Goal: Task Accomplishment & Management: Complete application form

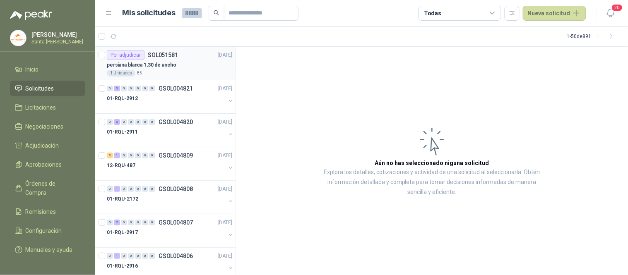
click at [168, 70] on div "1 Unidades 85" at bounding box center [169, 73] width 125 height 7
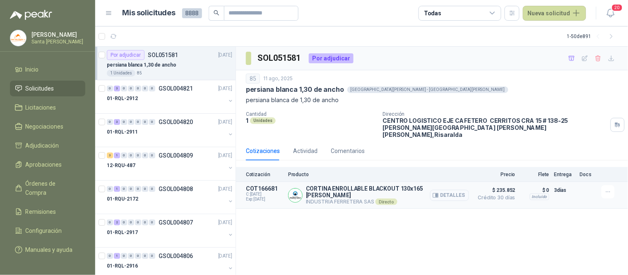
click at [445, 190] on button "Detalles" at bounding box center [449, 195] width 39 height 11
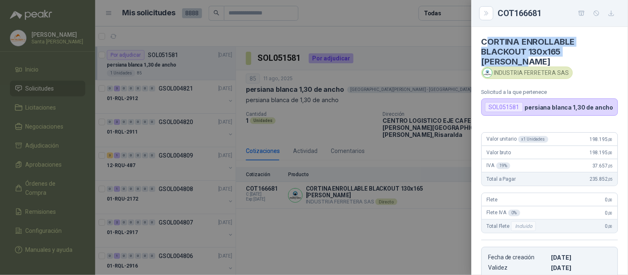
click at [491, 42] on h4 "CORTINA ENROLLABLE BLACKOUT 130x165 CM BLANCO" at bounding box center [550, 52] width 137 height 30
click at [525, 64] on h4 "CORTINA ENROLLABLE BLACKOUT 130x165 CM BLANCO" at bounding box center [550, 52] width 137 height 30
drag, startPoint x: 518, startPoint y: 60, endPoint x: 480, endPoint y: 42, distance: 42.0
click at [480, 42] on article "CORTINA ENROLLABLE BLACKOUT 130x165 CM BLANCO INDUSTRIA FERRETERA SAS Solicitud…" at bounding box center [550, 71] width 157 height 89
copy h4 "CORTINA ENROLLABLE BLACKOUT 130x165 CM BLANCO"
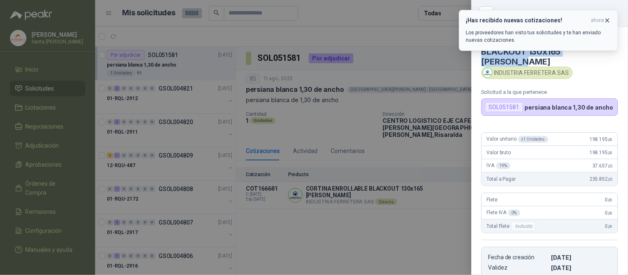
click at [610, 22] on icon "button" at bounding box center [607, 20] width 7 height 7
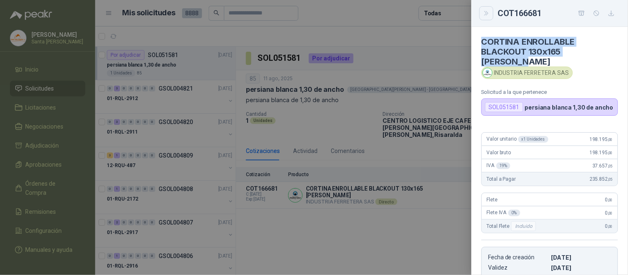
click at [488, 13] on icon "Close" at bounding box center [487, 13] width 4 height 4
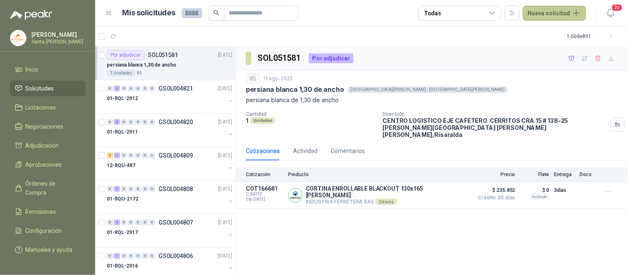
click at [551, 11] on button "Nueva solicitud" at bounding box center [554, 13] width 63 height 15
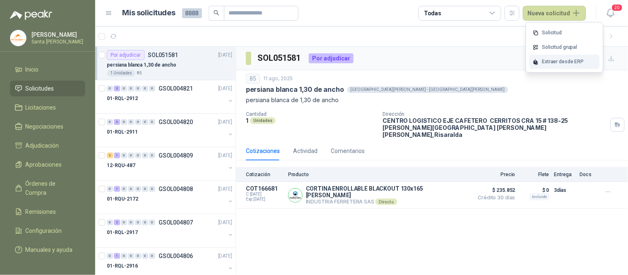
click at [557, 60] on div "Extraer desde ERP" at bounding box center [565, 62] width 70 height 14
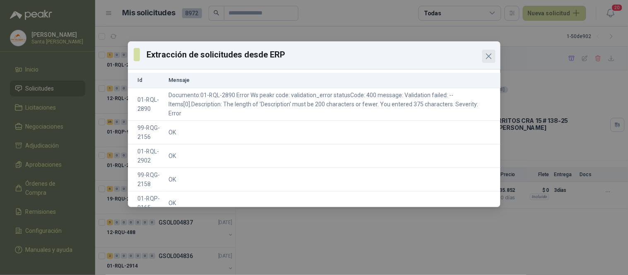
click at [492, 56] on icon "Close" at bounding box center [489, 56] width 10 height 10
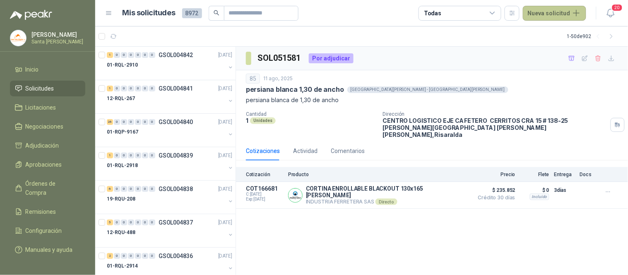
click at [547, 11] on button "Nueva solicitud" at bounding box center [554, 13] width 63 height 15
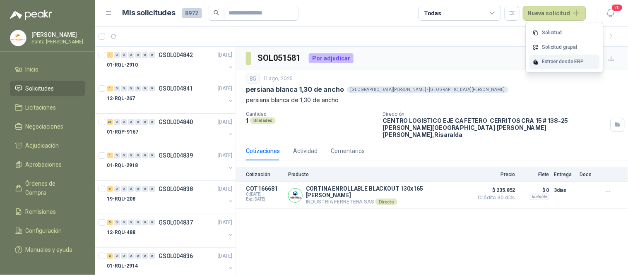
click at [562, 60] on div "Extraer desde ERP" at bounding box center [565, 62] width 70 height 14
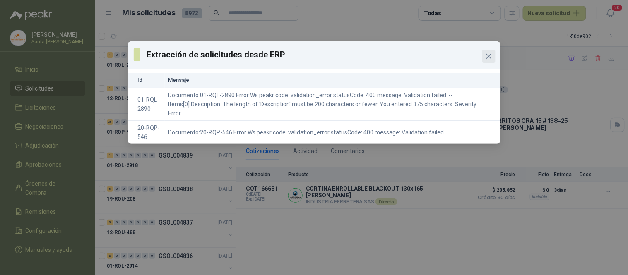
click at [486, 57] on icon "Close" at bounding box center [489, 56] width 10 height 10
